Goal: Information Seeking & Learning: Learn about a topic

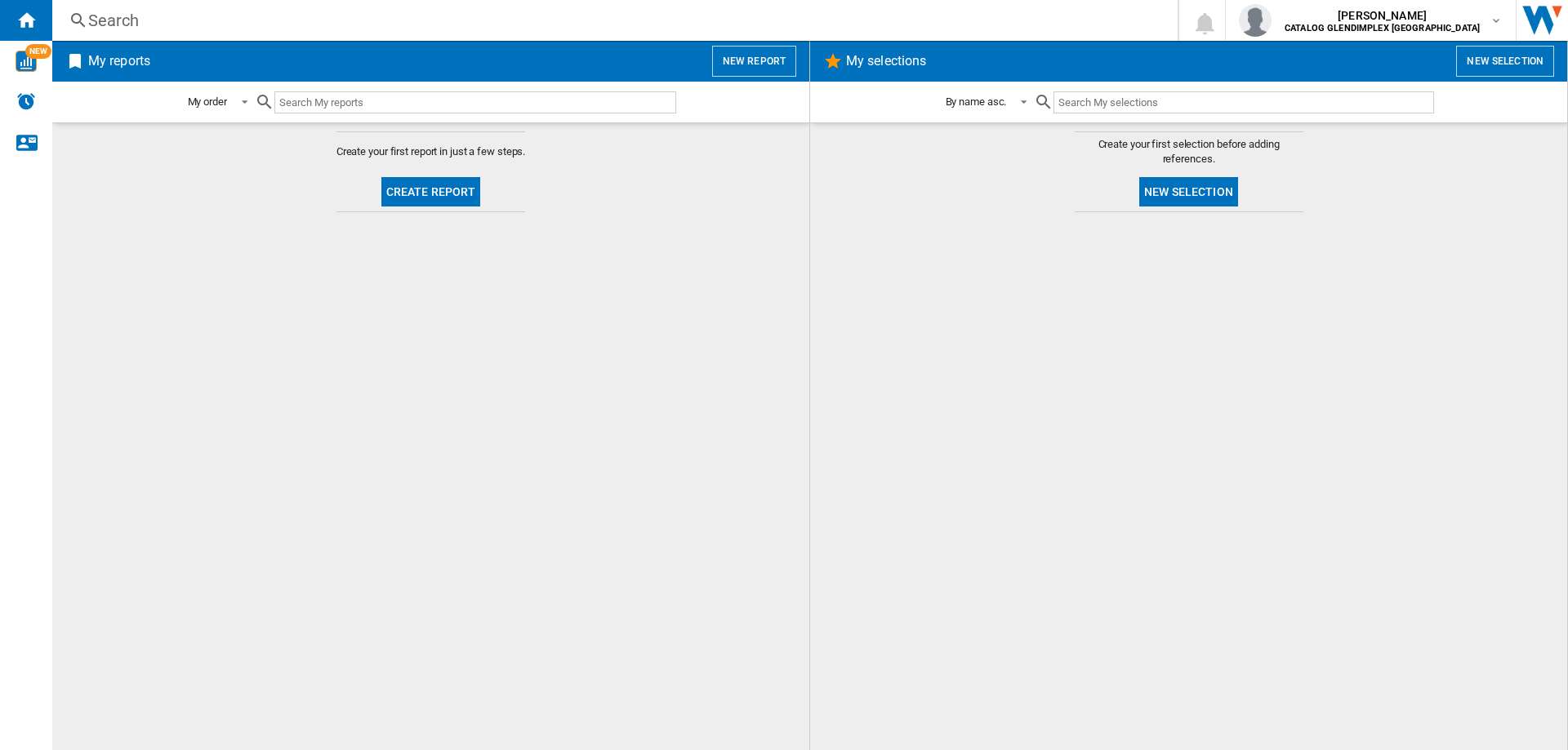
click at [143, 24] on div "Search" at bounding box center [612, 20] width 1047 height 22
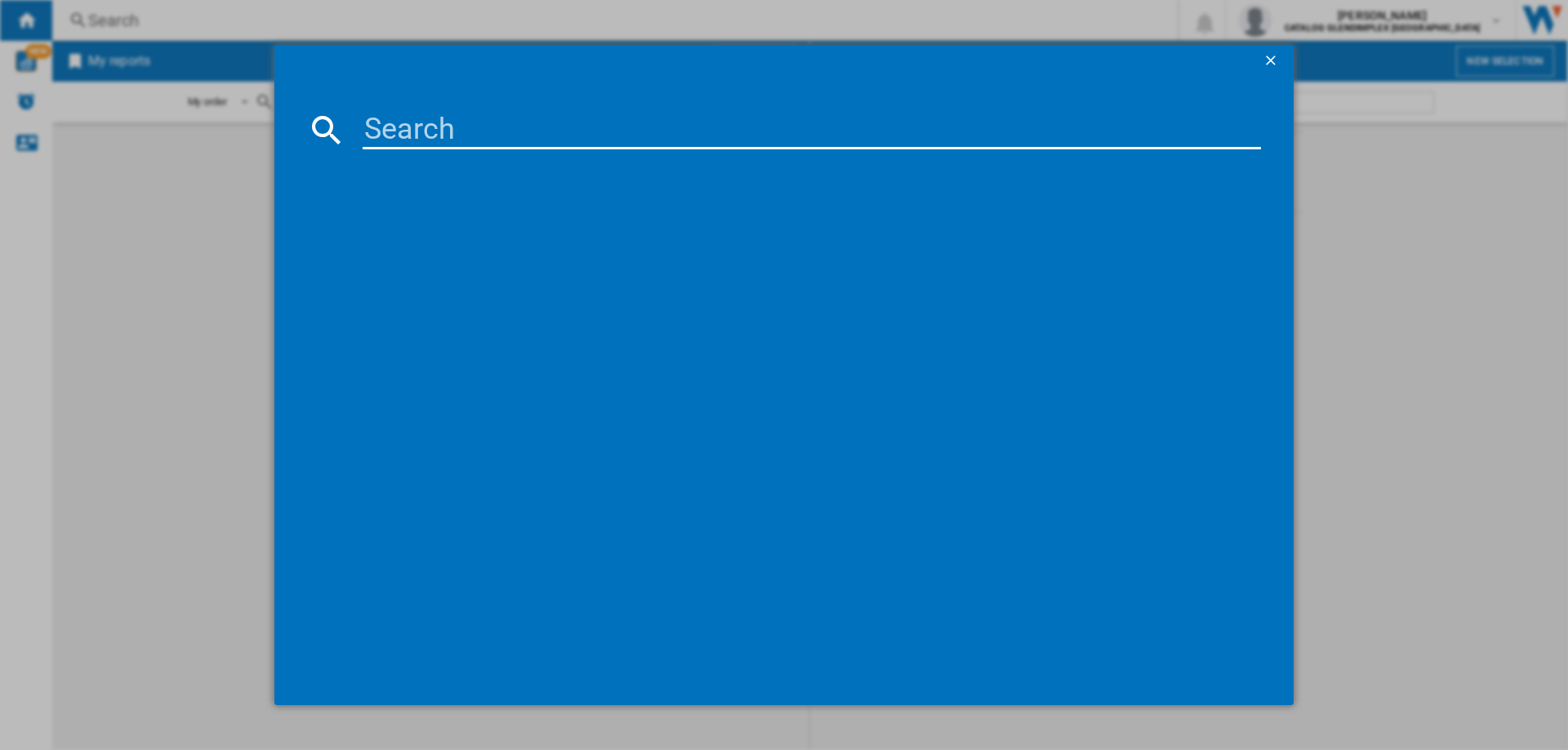
click at [492, 128] on input at bounding box center [812, 129] width 898 height 39
paste input "444411850"
type input "444411850"
click at [501, 239] on div "STOVES RCA RICHMOND 90DF 444411850 BLACK" at bounding box center [794, 235] width 882 height 16
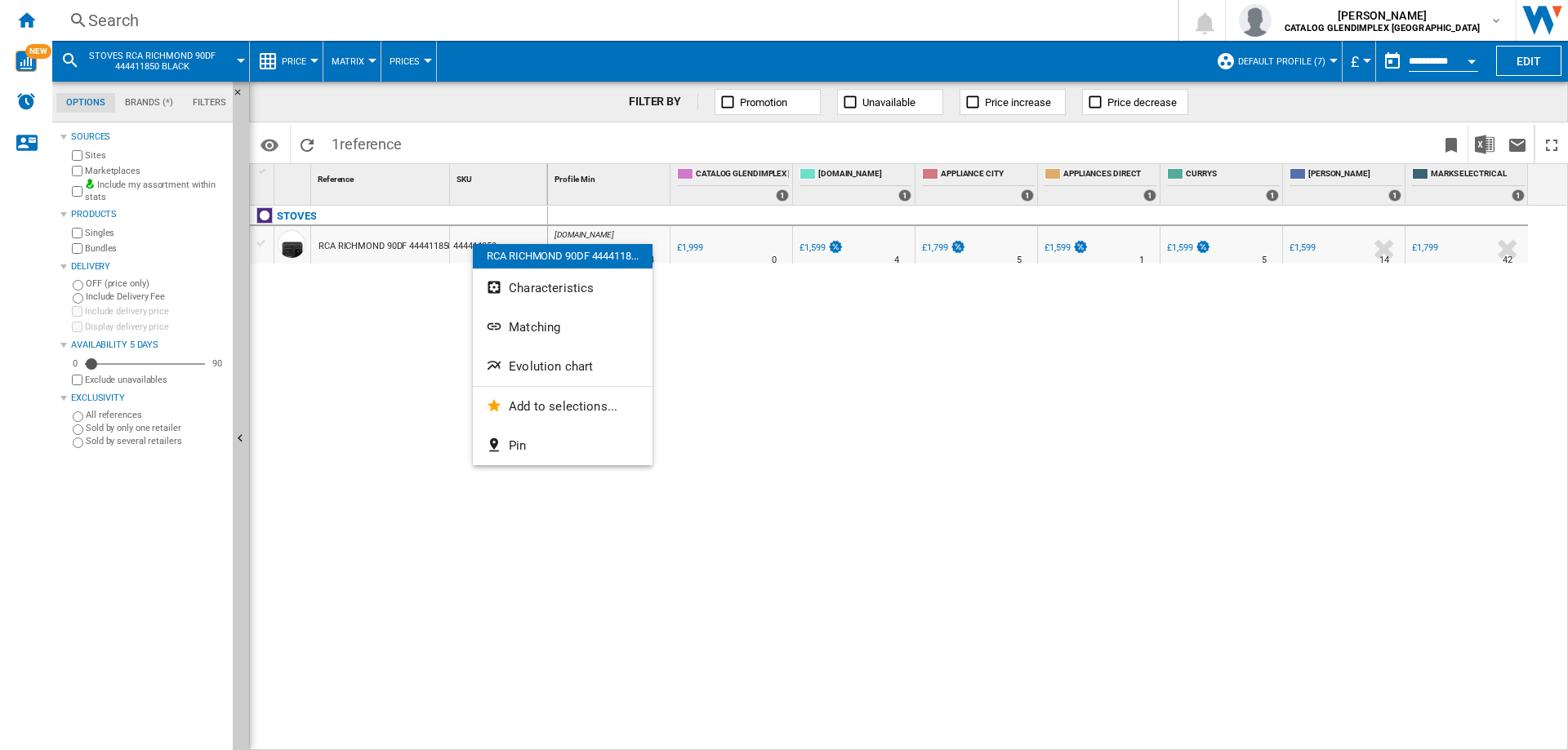
click at [528, 356] on button "Evolution chart" at bounding box center [562, 366] width 180 height 39
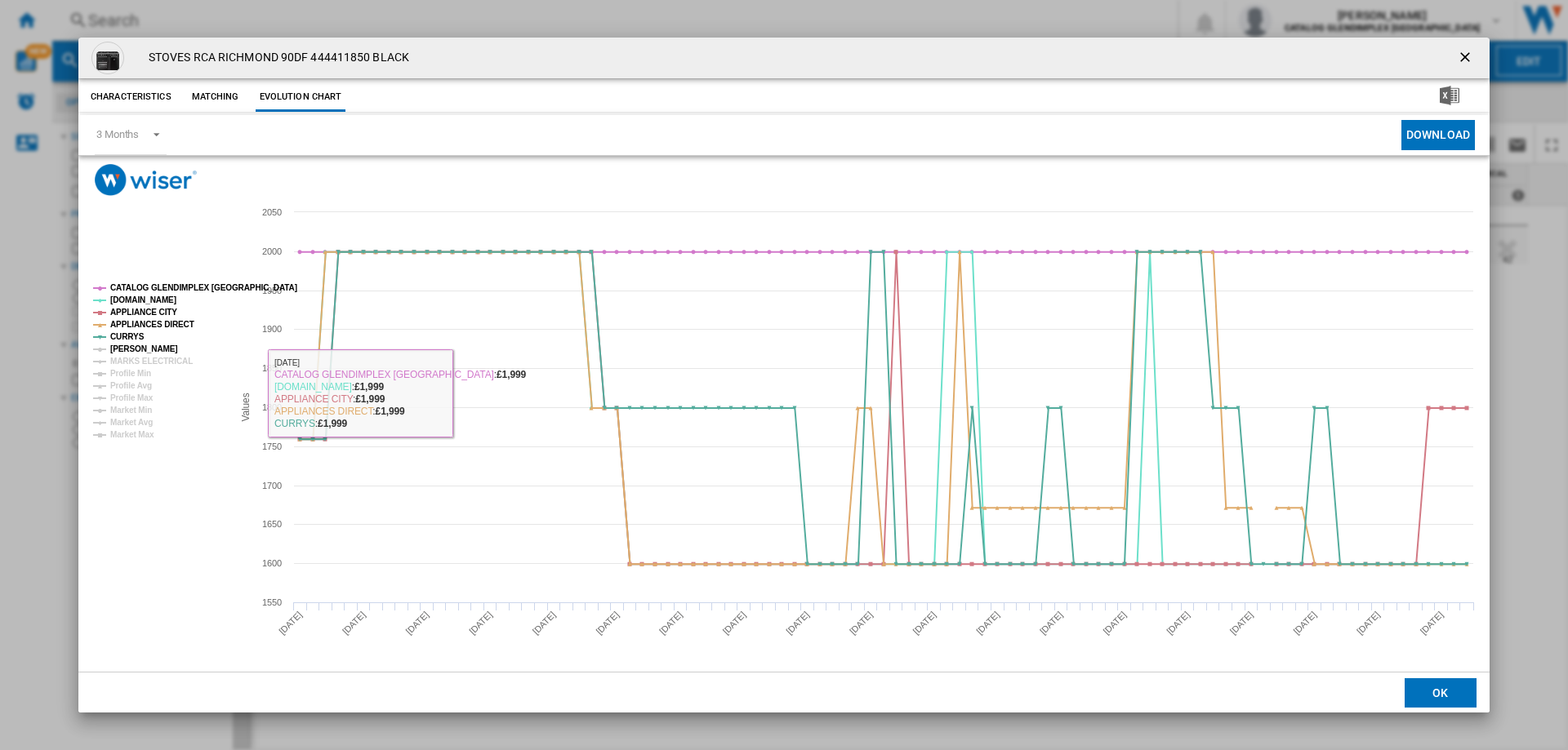
click at [123, 347] on tspan "[PERSON_NAME]" at bounding box center [144, 349] width 67 height 9
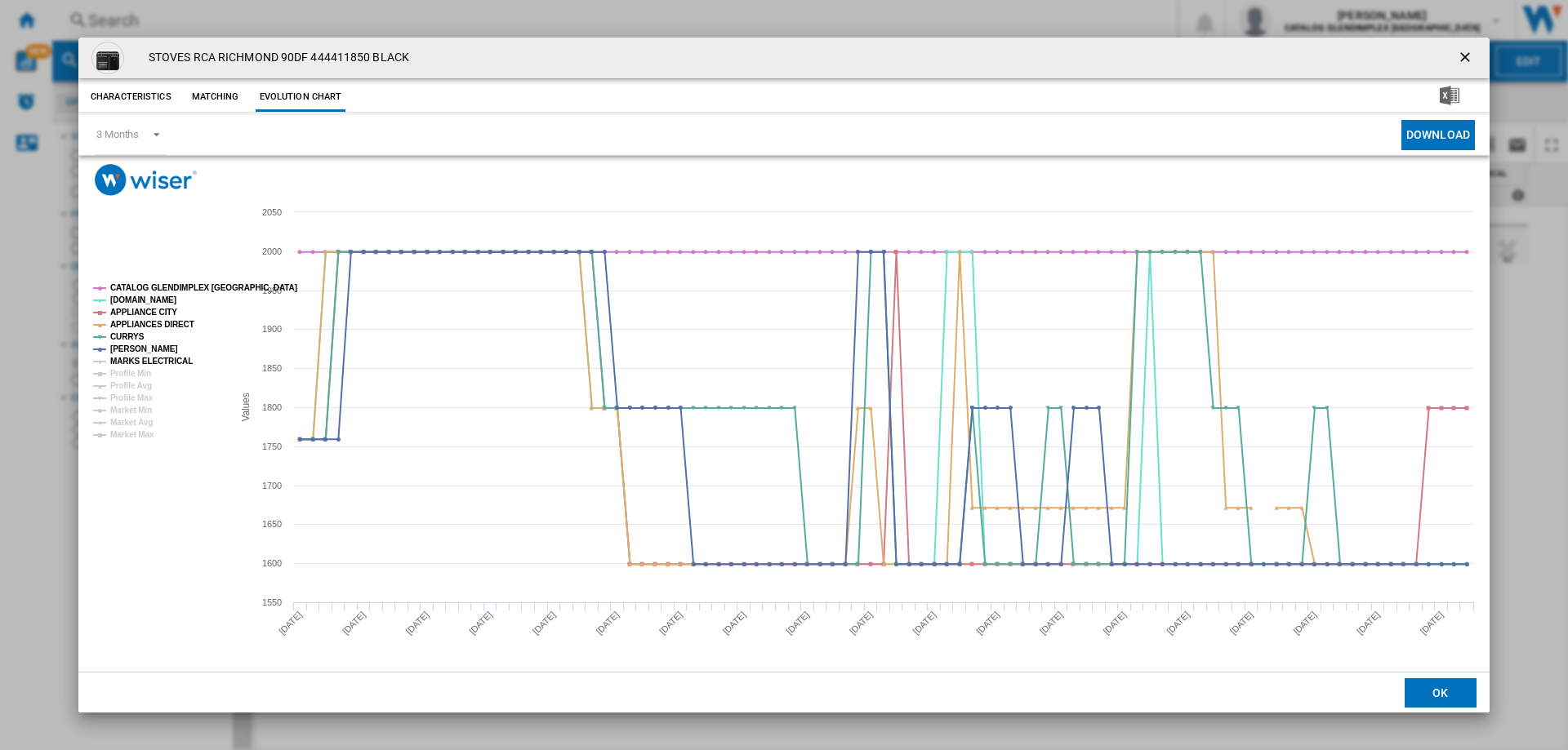
click at [134, 360] on tspan "MARKS ELECTRICAL" at bounding box center [151, 361] width 82 height 9
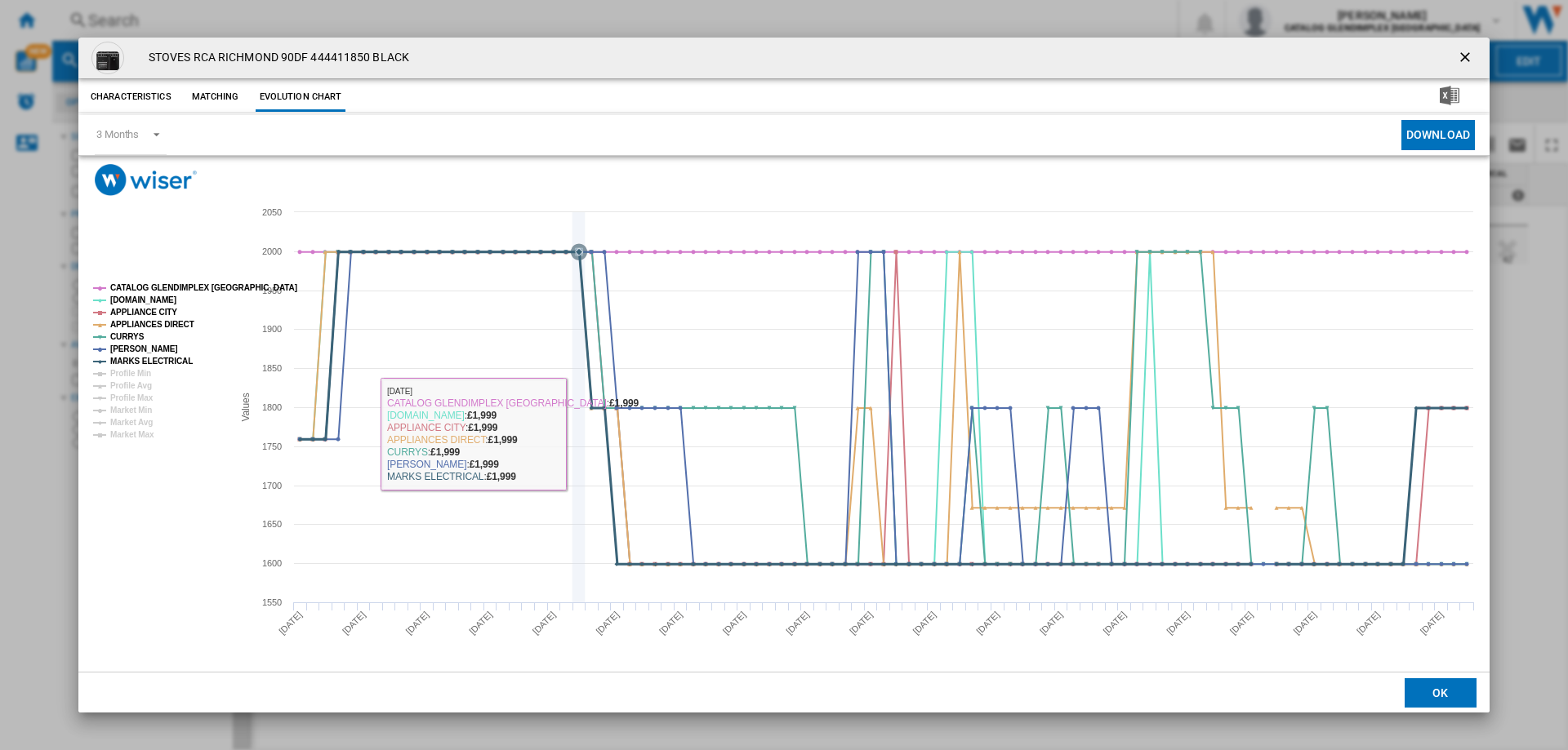
click at [579, 433] on icon "Product popup" at bounding box center [579, 407] width 0 height 390
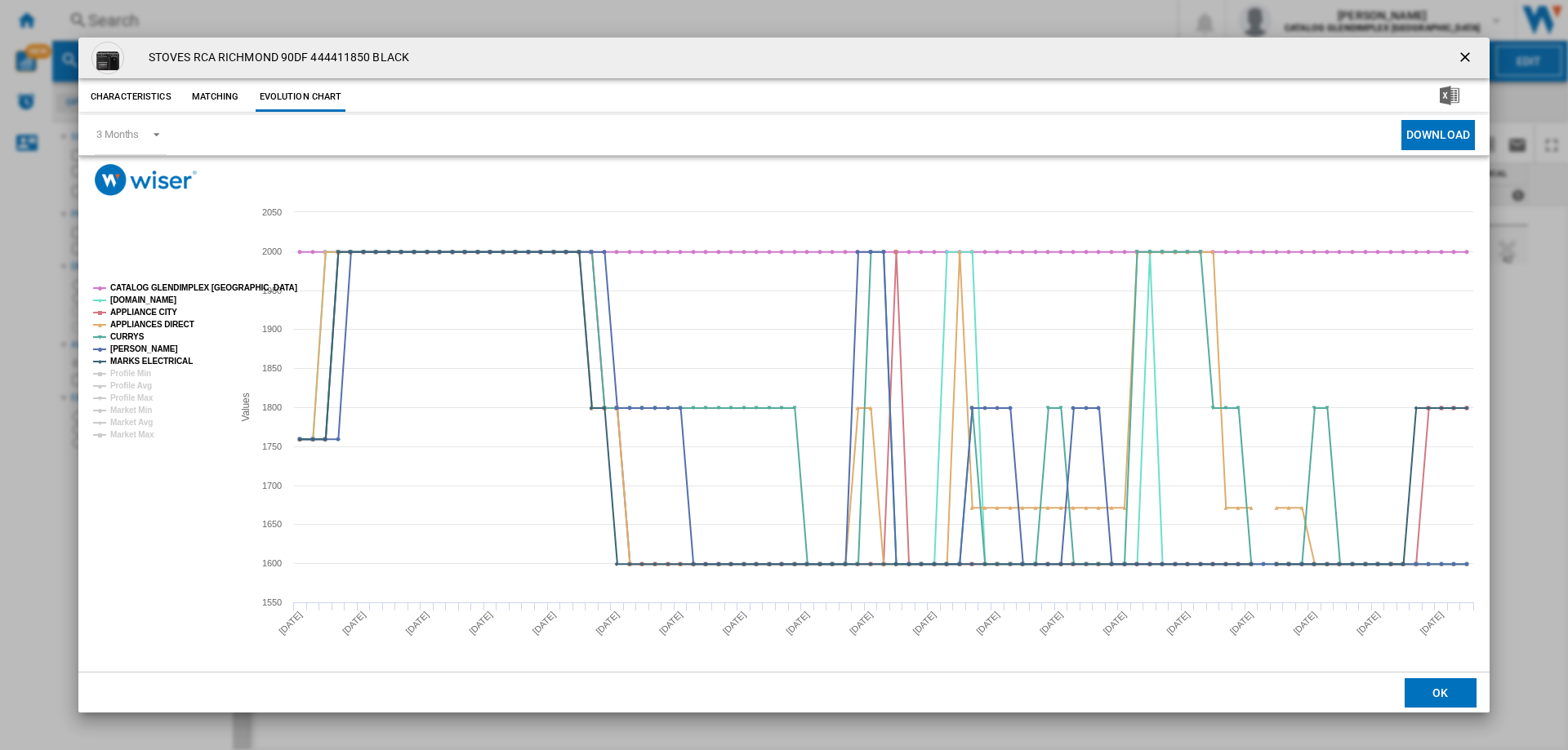
click at [1471, 58] on ng-md-icon "getI18NText('BUTTONS.CLOSE_DIALOG')" at bounding box center [1466, 59] width 20 height 20
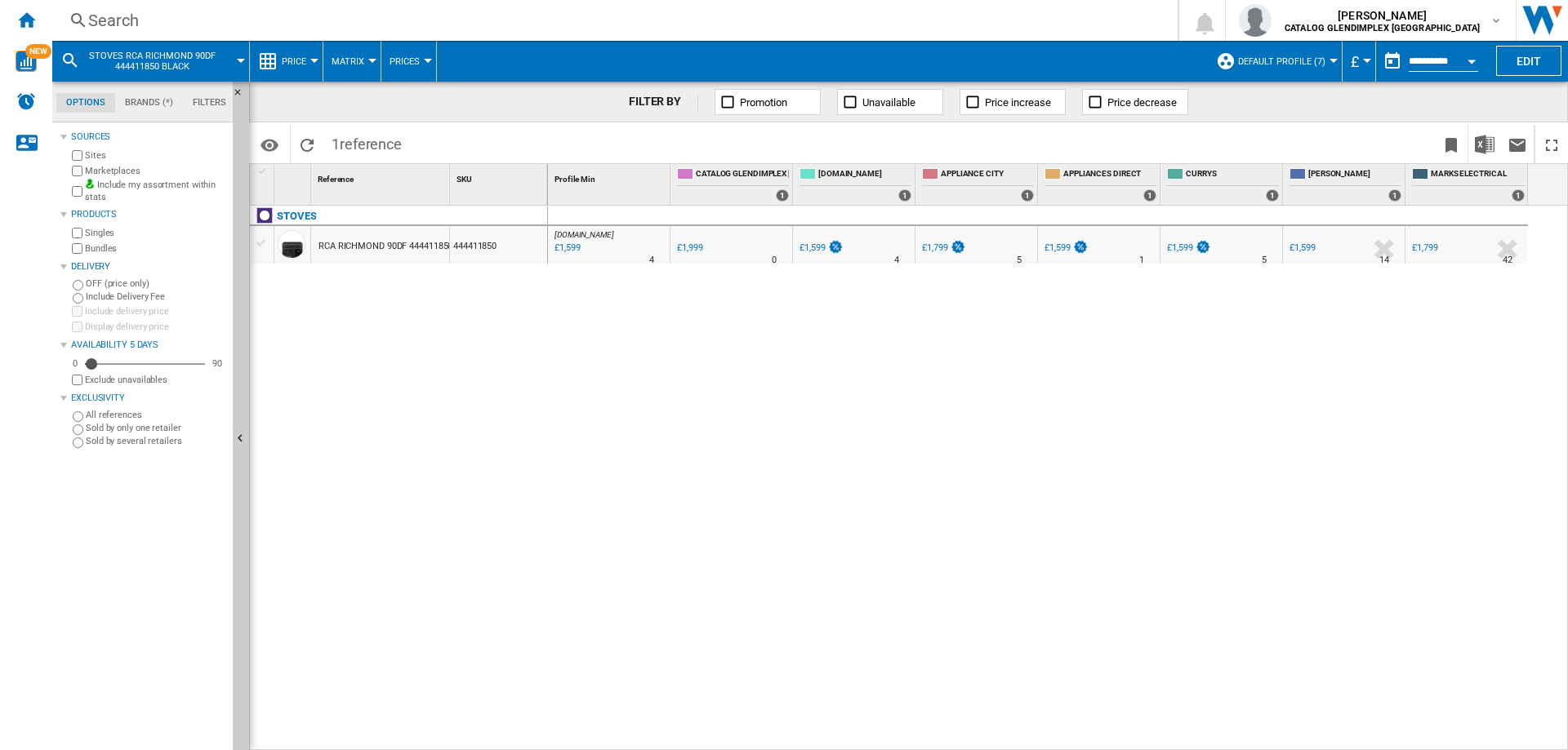
click at [1423, 247] on div "£1,799" at bounding box center [1423, 247] width 25 height 10
click at [139, 17] on div "Search" at bounding box center [612, 20] width 1047 height 22
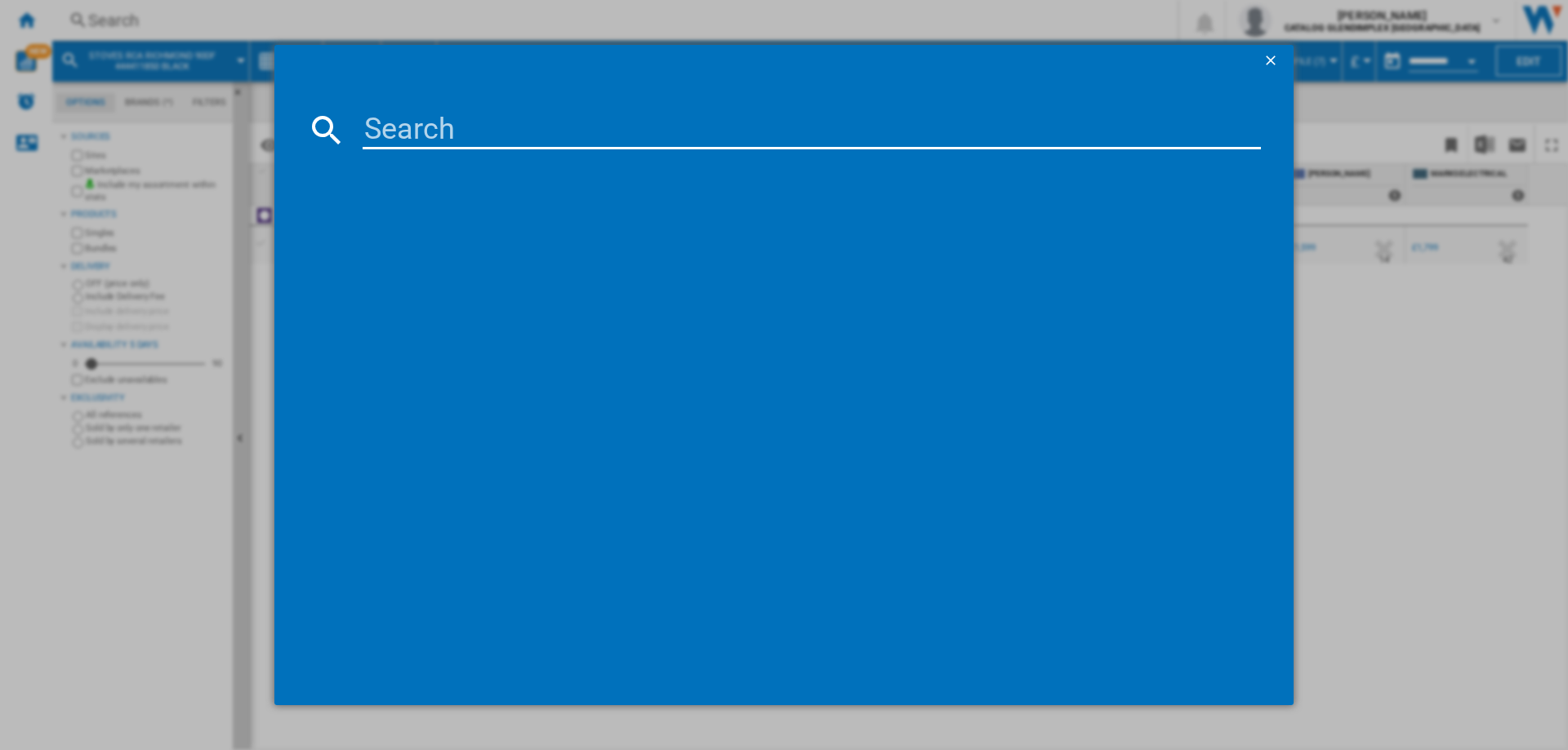
type input "444411820"
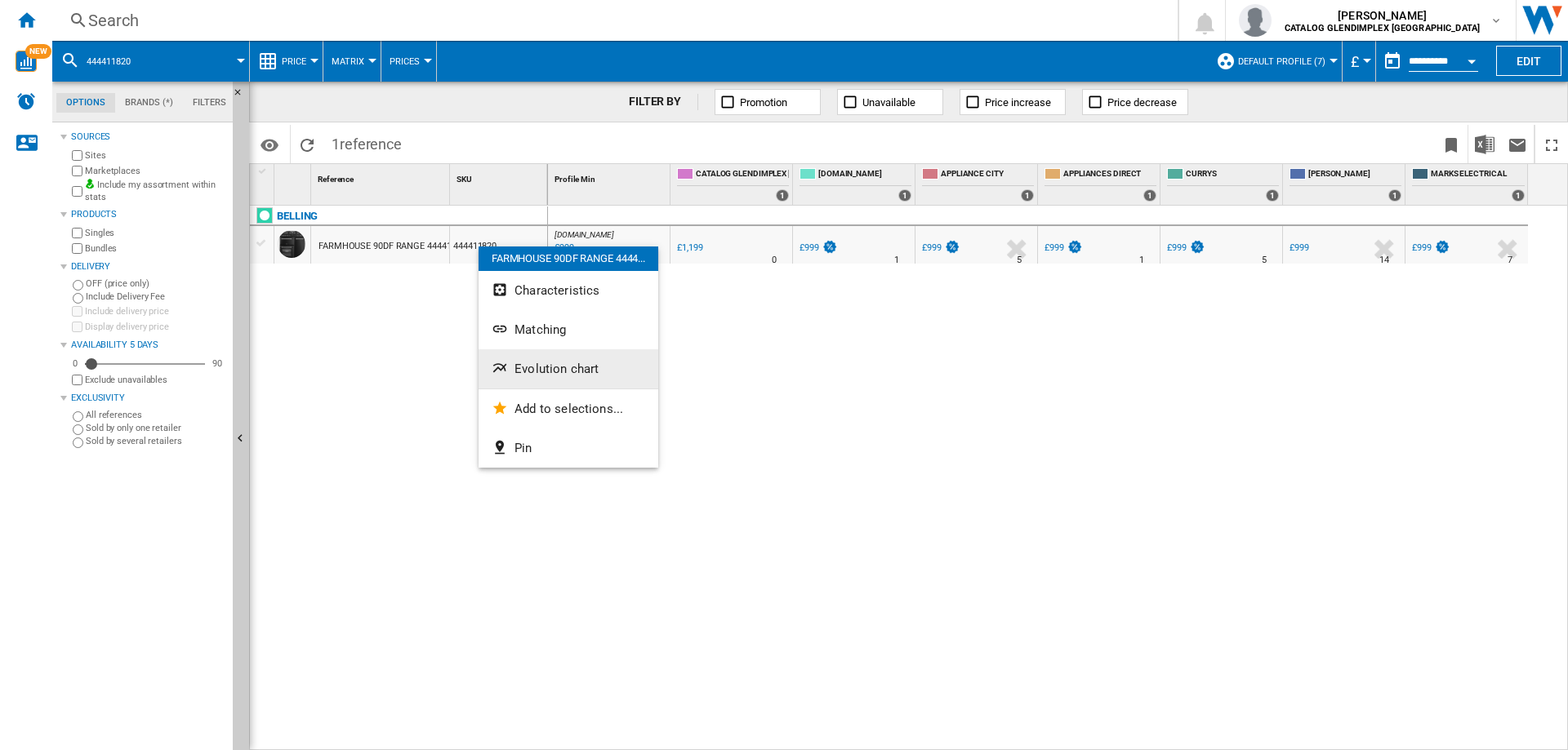
click at [566, 369] on span "Evolution chart" at bounding box center [556, 369] width 84 height 15
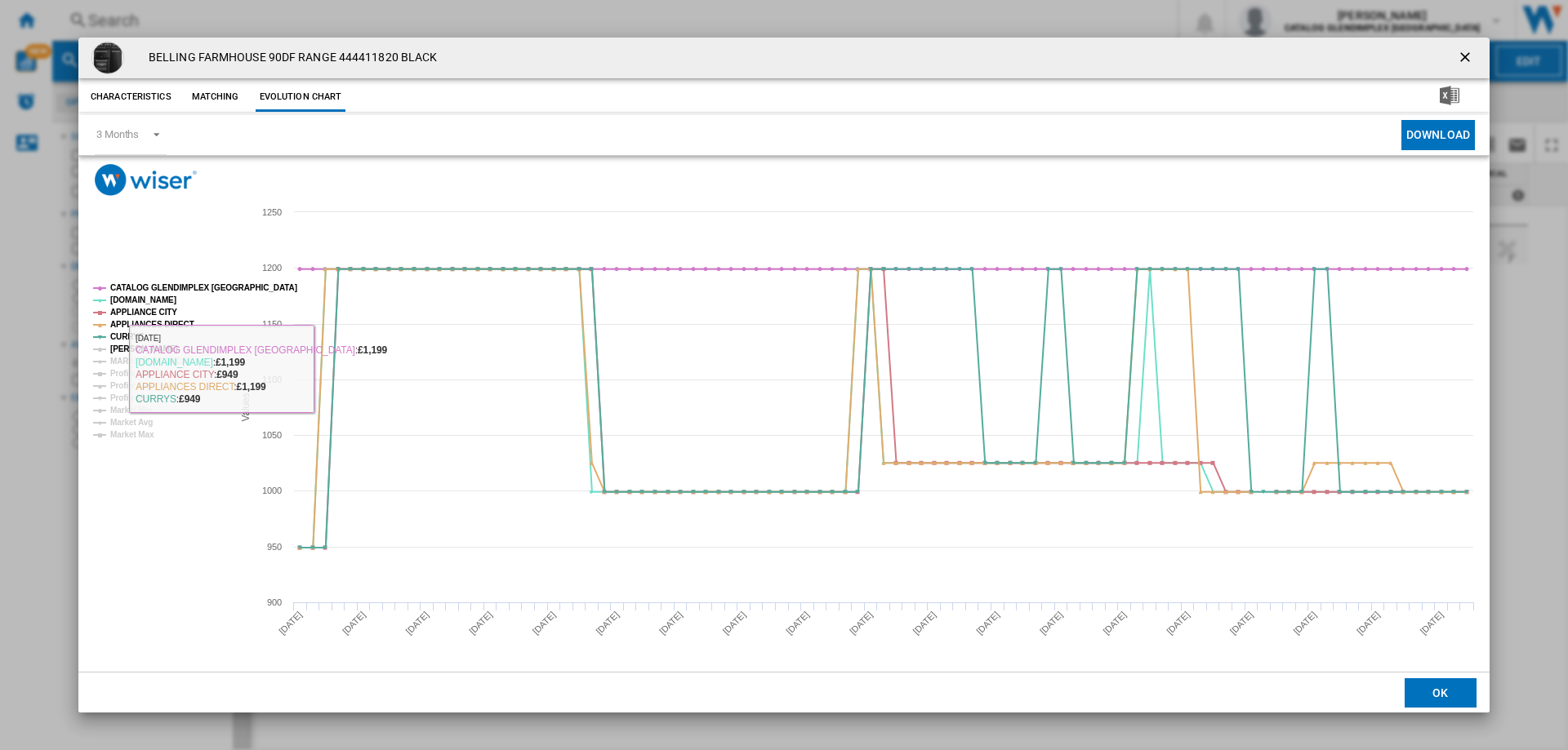
click at [125, 352] on tspan "[PERSON_NAME]" at bounding box center [144, 349] width 67 height 9
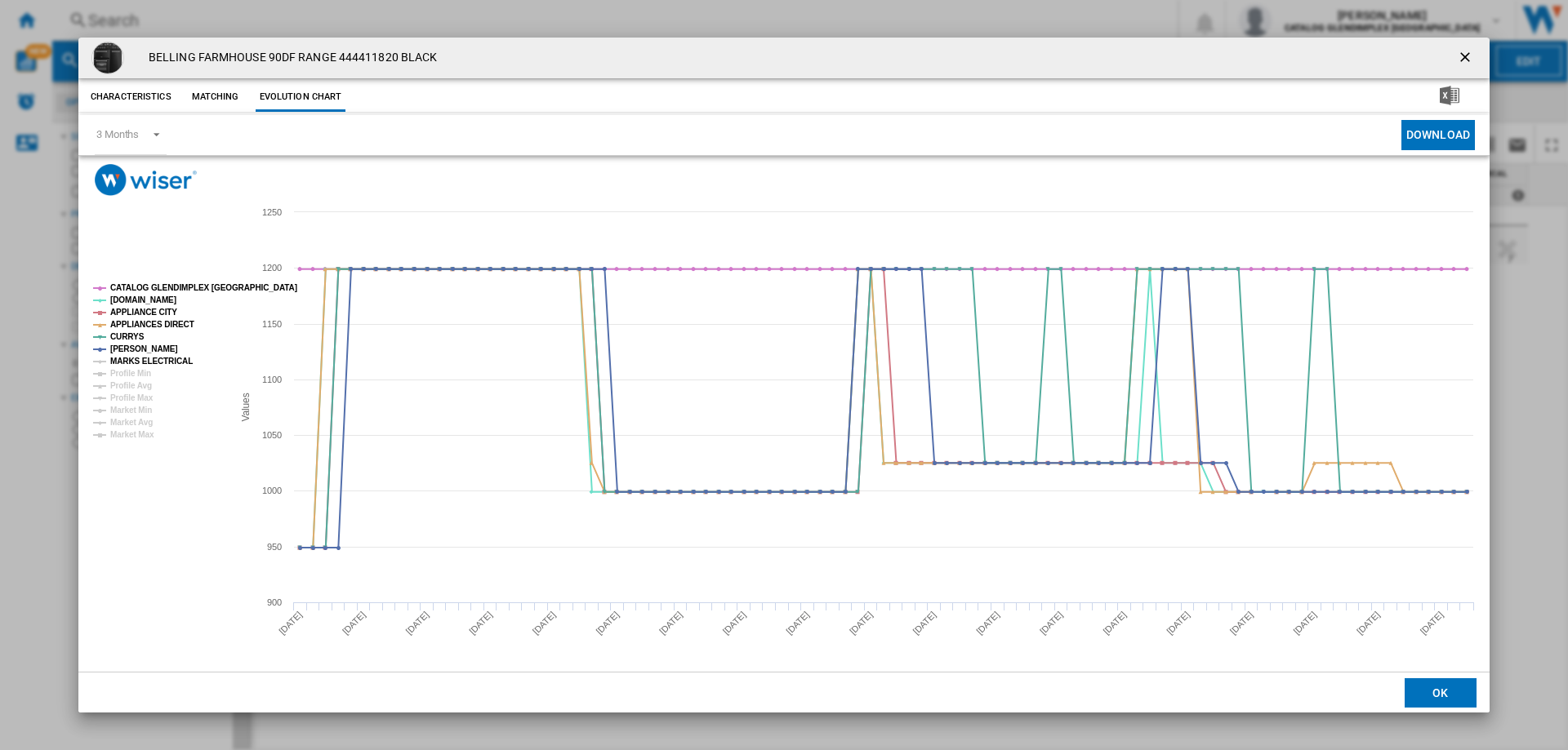
click at [117, 361] on tspan "MARKS ELECTRICAL" at bounding box center [151, 361] width 82 height 9
click at [1465, 61] on ng-md-icon "getI18NText('BUTTONS.CLOSE_DIALOG')" at bounding box center [1466, 59] width 20 height 20
